Goal: Task Accomplishment & Management: Complete application form

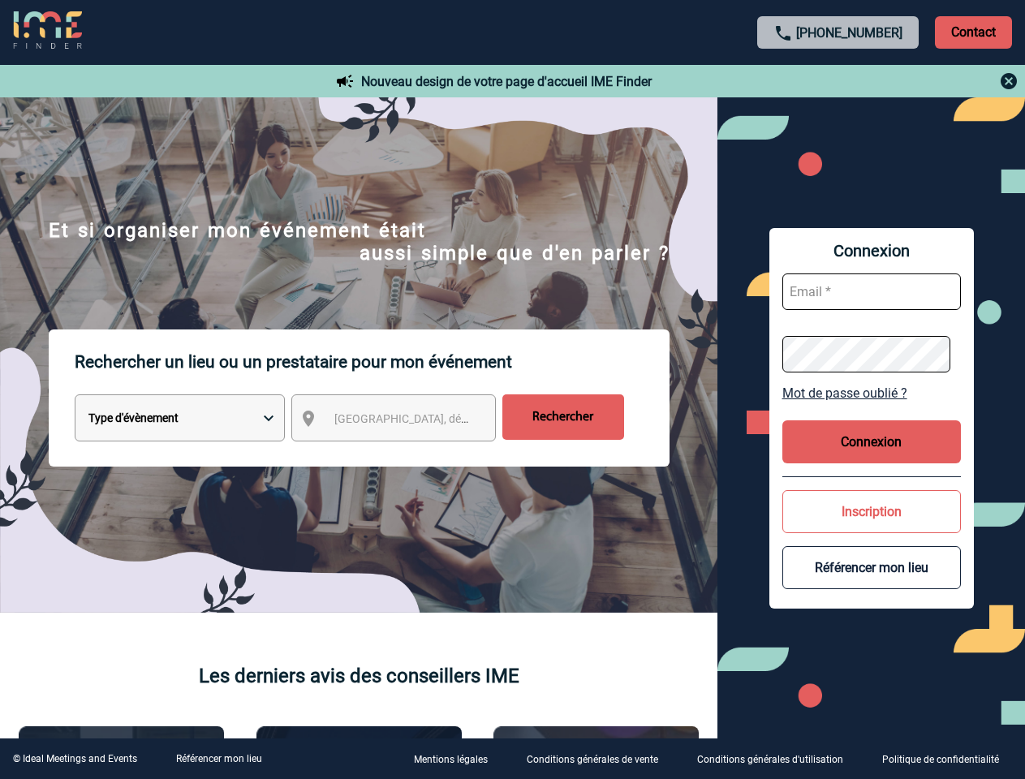
click at [512, 390] on p "Rechercher un lieu ou un prestataire pour mon événement" at bounding box center [372, 362] width 595 height 65
click at [973, 32] on p "Contact" at bounding box center [973, 32] width 77 height 32
click at [838, 81] on div at bounding box center [838, 80] width 361 height 19
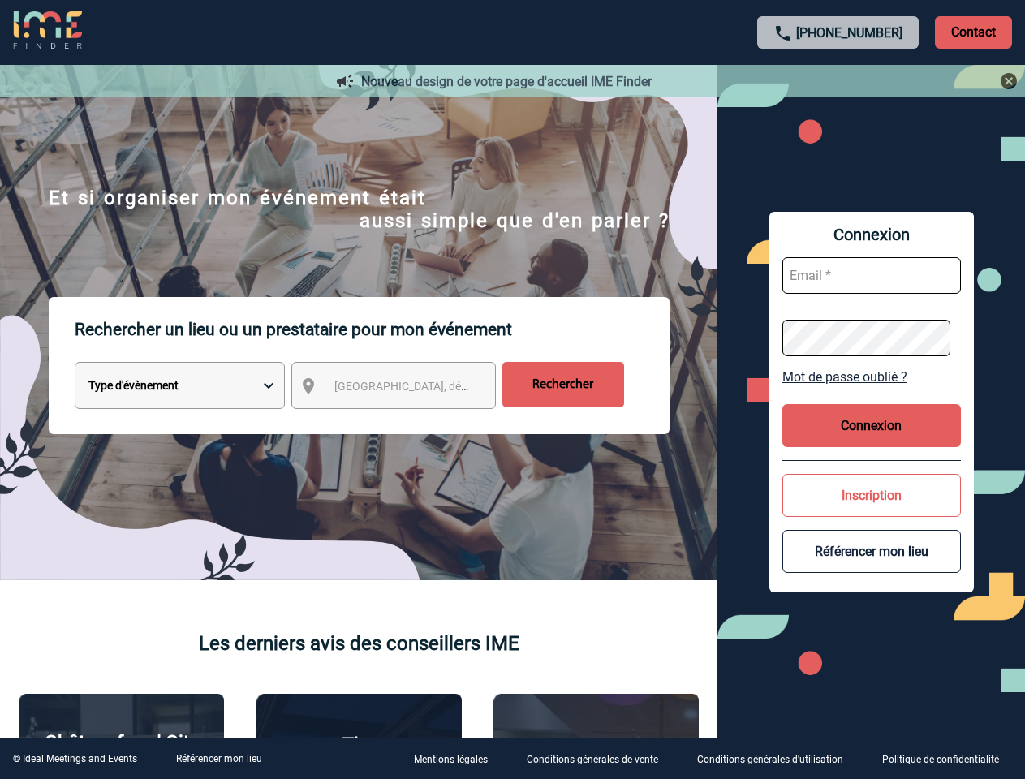
click at [408, 421] on div at bounding box center [504, 383] width 1009 height 767
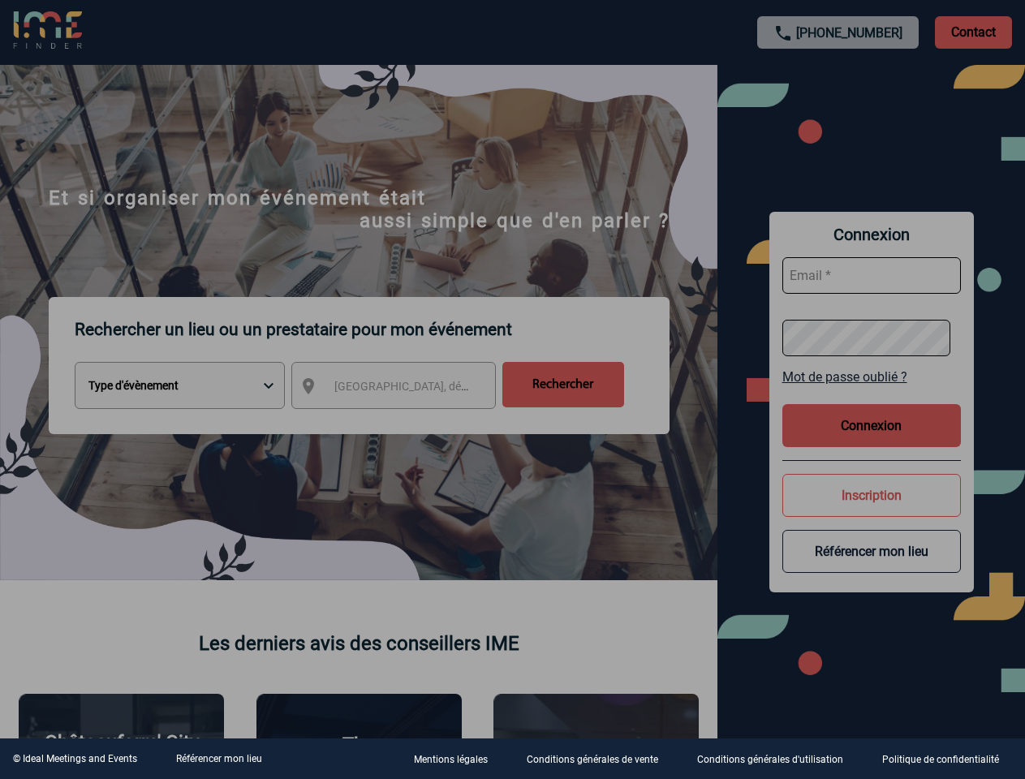
click at [872, 393] on div at bounding box center [512, 389] width 1025 height 779
click at [872, 442] on div at bounding box center [512, 389] width 1025 height 779
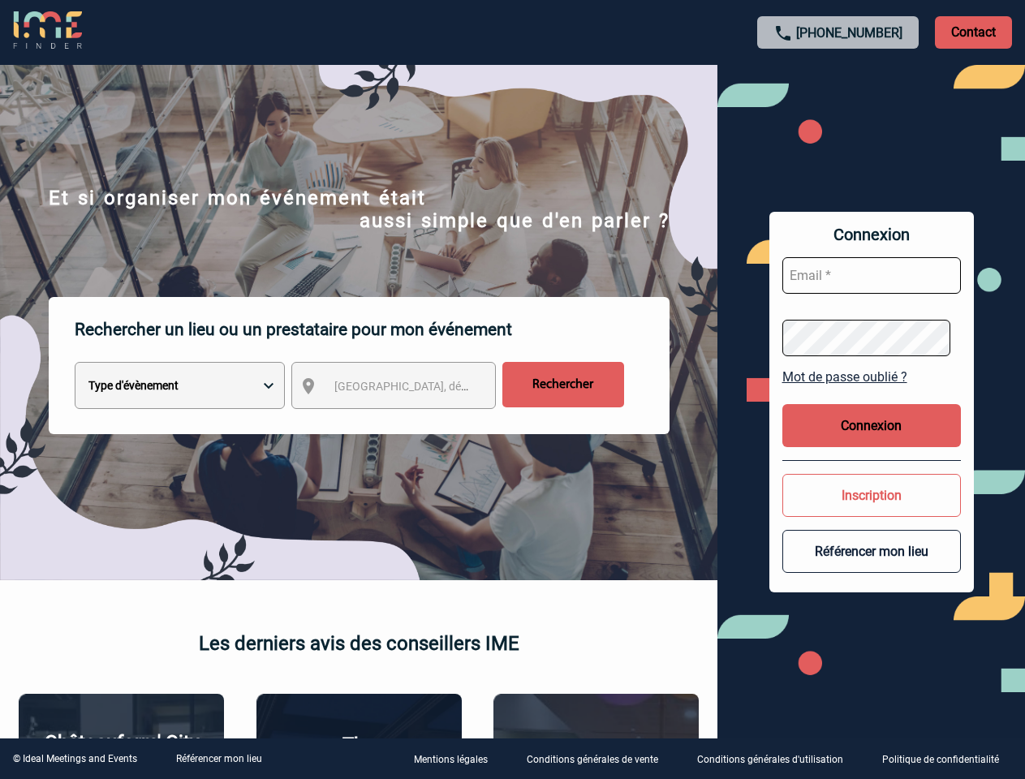
click at [872, 511] on button "Inscription" at bounding box center [871, 495] width 179 height 43
click at [872, 567] on button "Référencer mon lieu" at bounding box center [871, 551] width 179 height 43
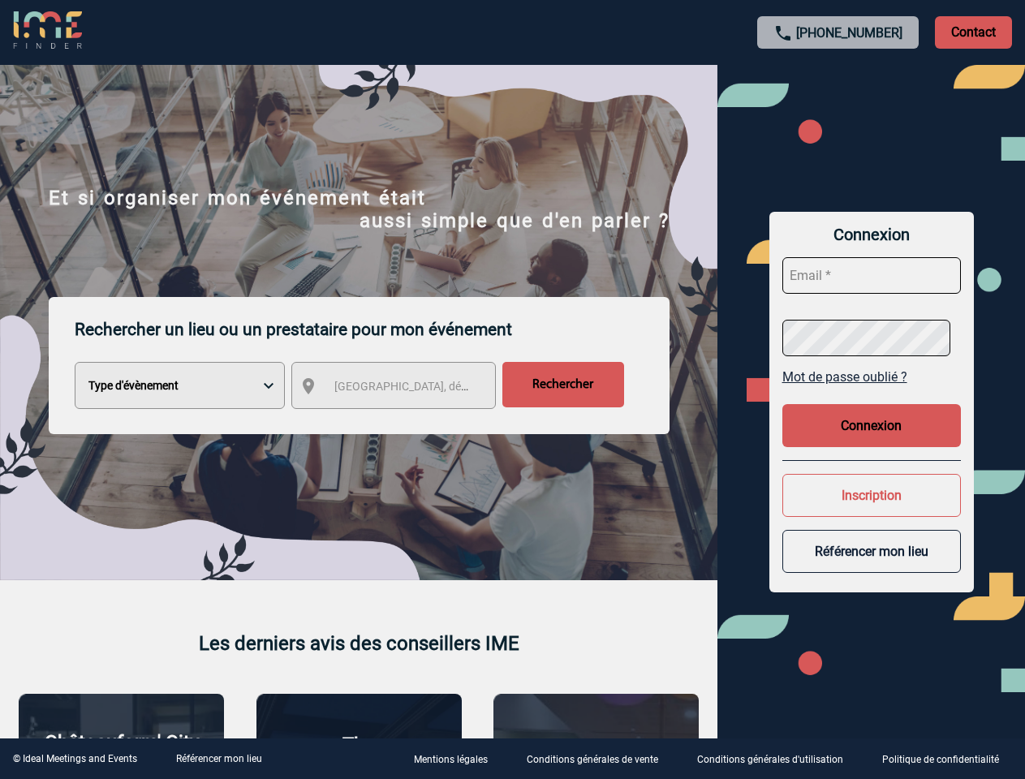
click at [218, 759] on link "Référencer mon lieu" at bounding box center [219, 758] width 86 height 11
